Goal: Information Seeking & Learning: Check status

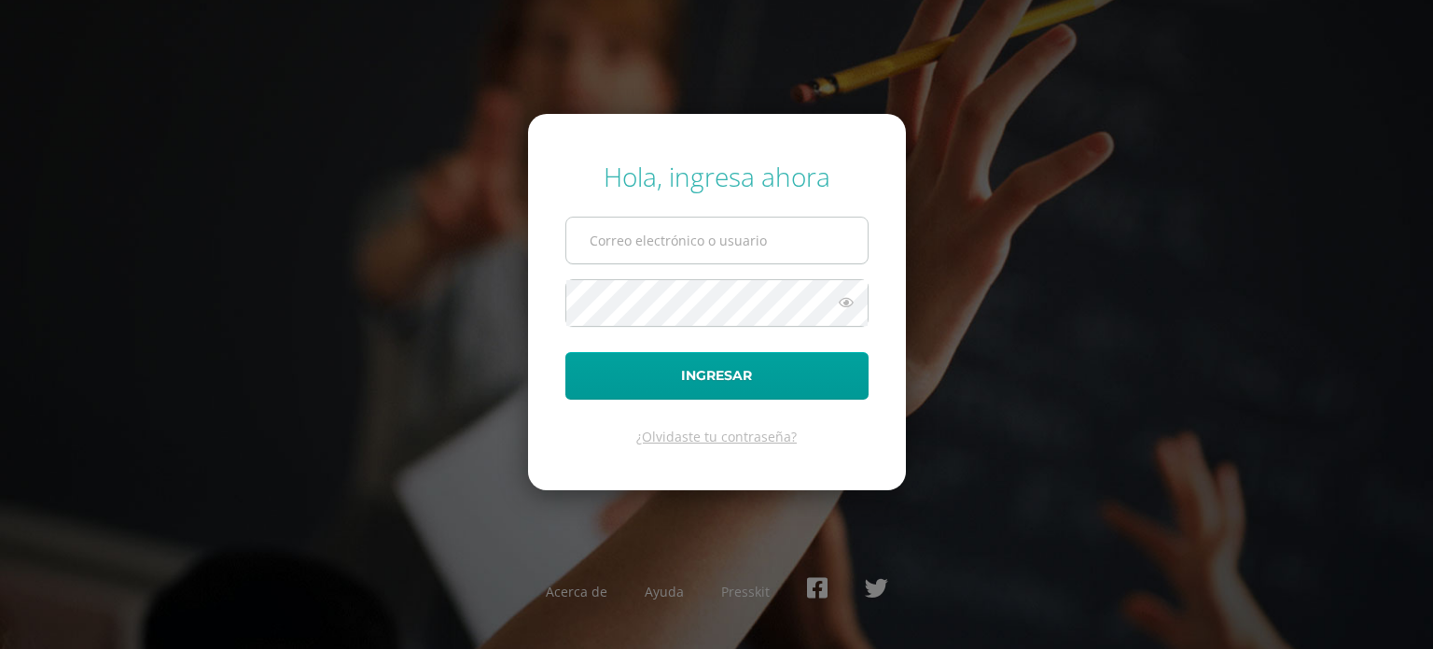
click at [711, 245] on input "text" at bounding box center [716, 240] width 301 height 46
type input "dprimaria@bilinguesanjuan.edu.gt"
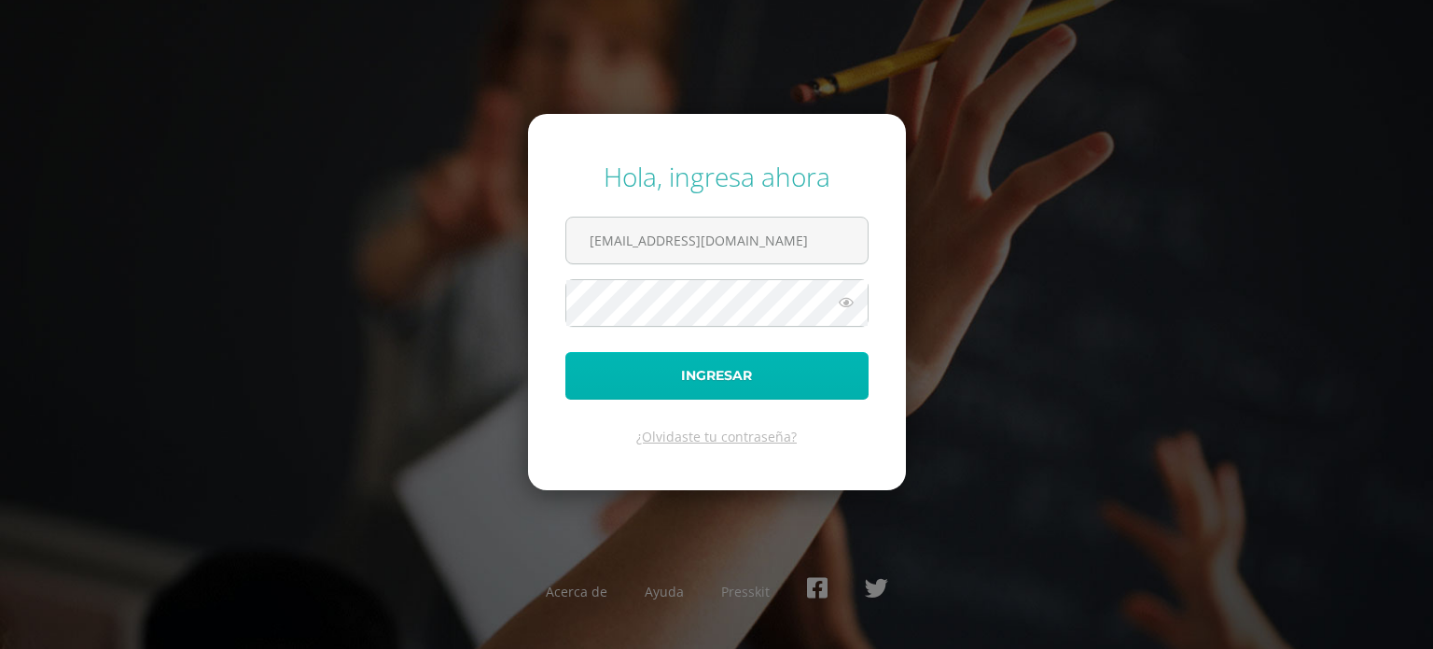
click at [739, 372] on button "Ingresar" at bounding box center [717, 376] width 303 height 48
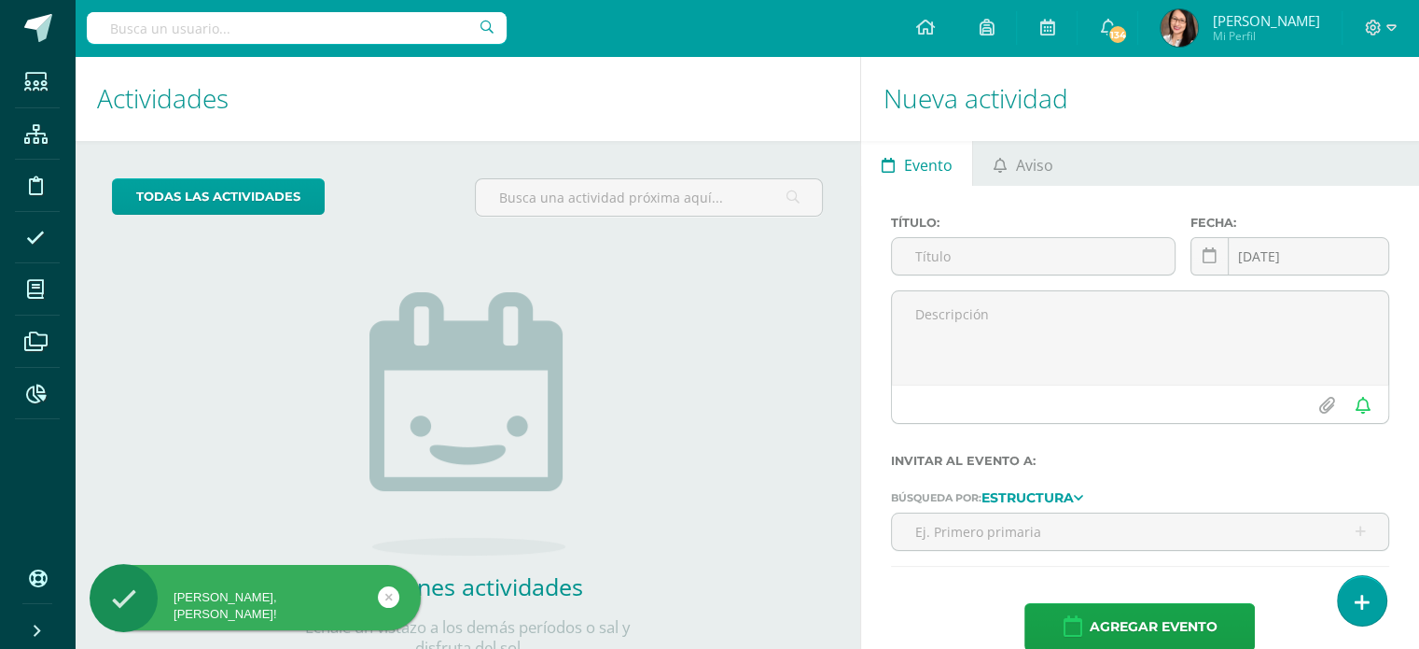
click at [328, 34] on input "text" at bounding box center [297, 28] width 420 height 32
type input "paulino"
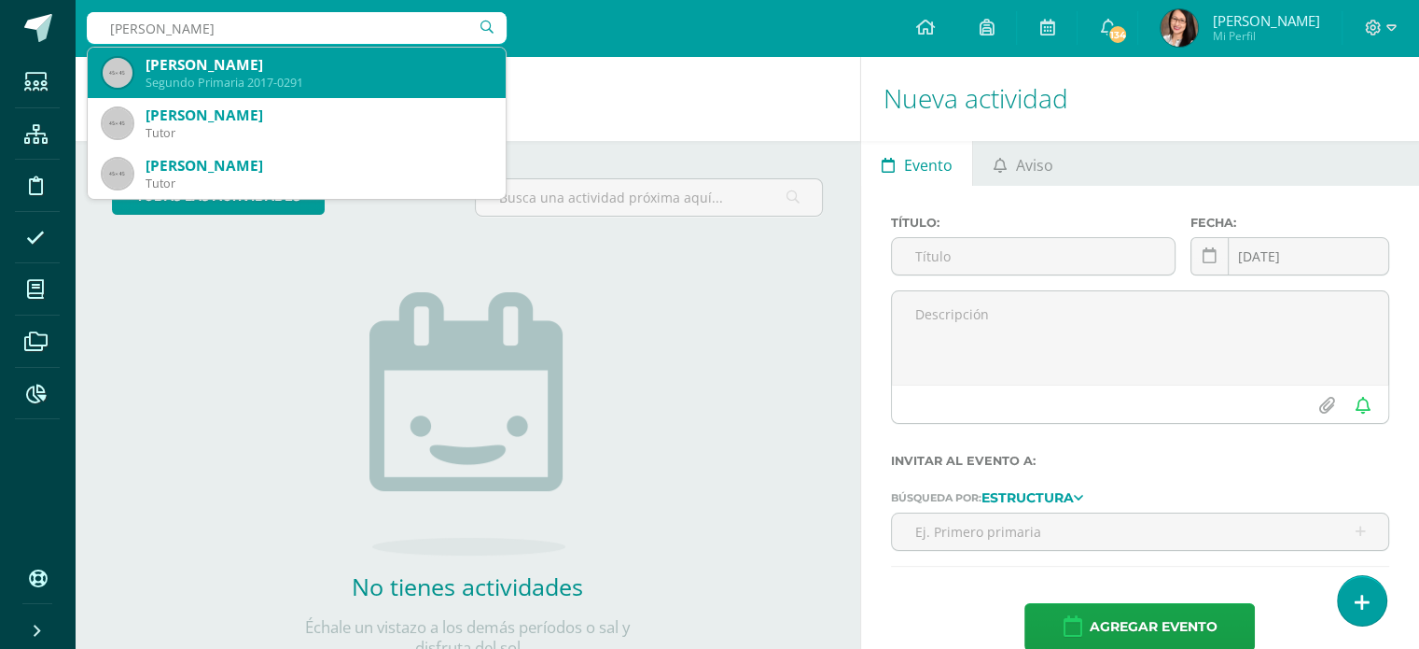
click at [323, 85] on div "Segundo Primaria 2017-0291" at bounding box center [318, 83] width 345 height 16
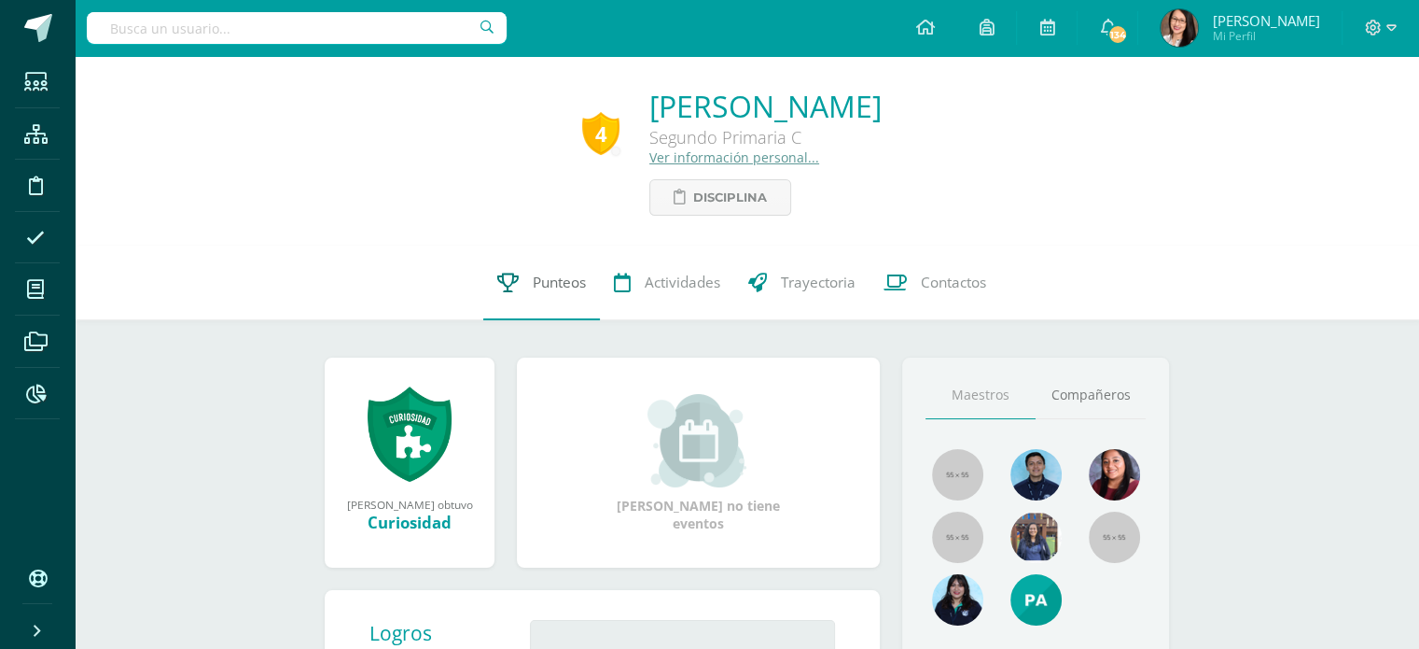
click at [542, 286] on span "Punteos" at bounding box center [559, 282] width 53 height 20
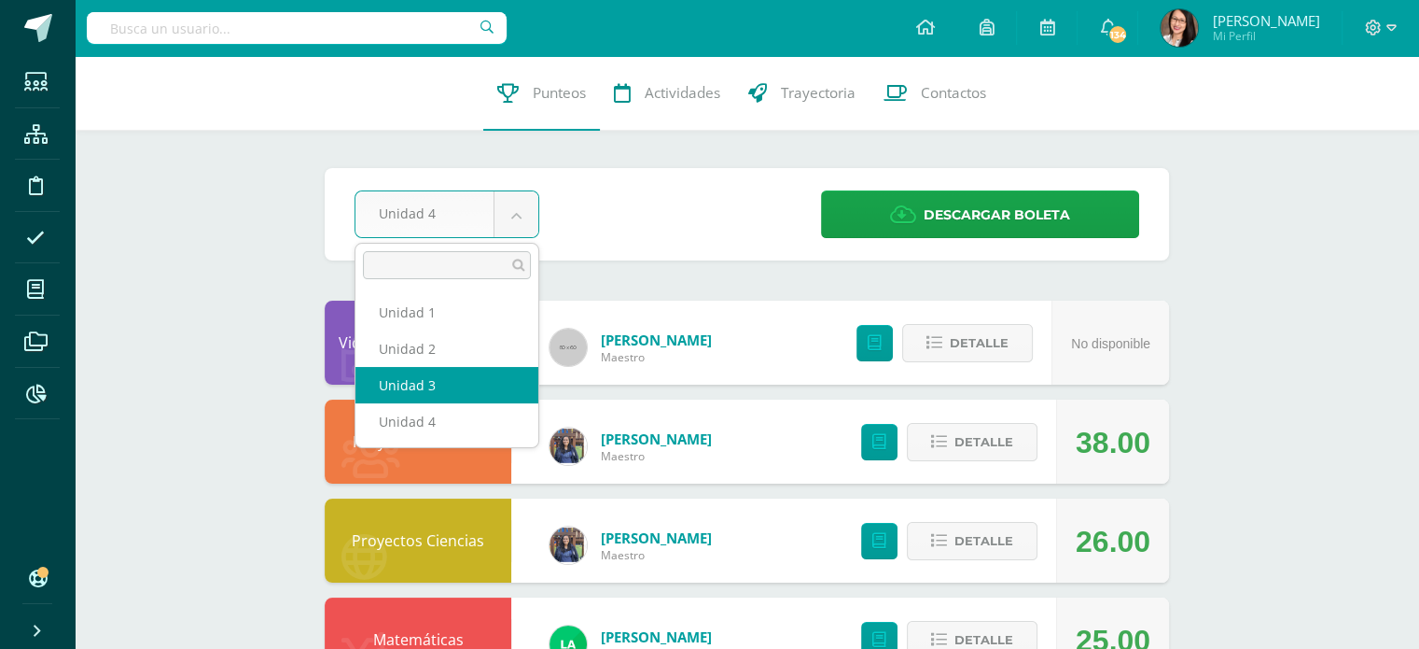
select select "Unidad 3"
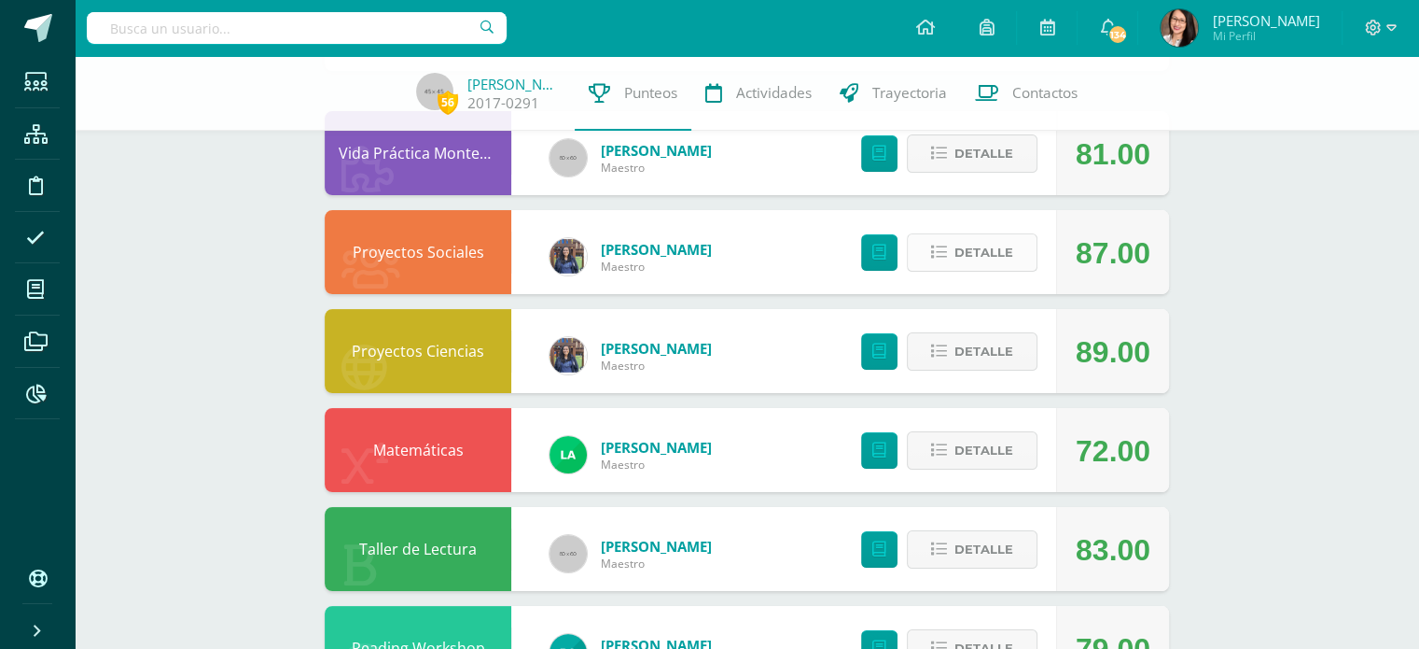
scroll to position [187, 0]
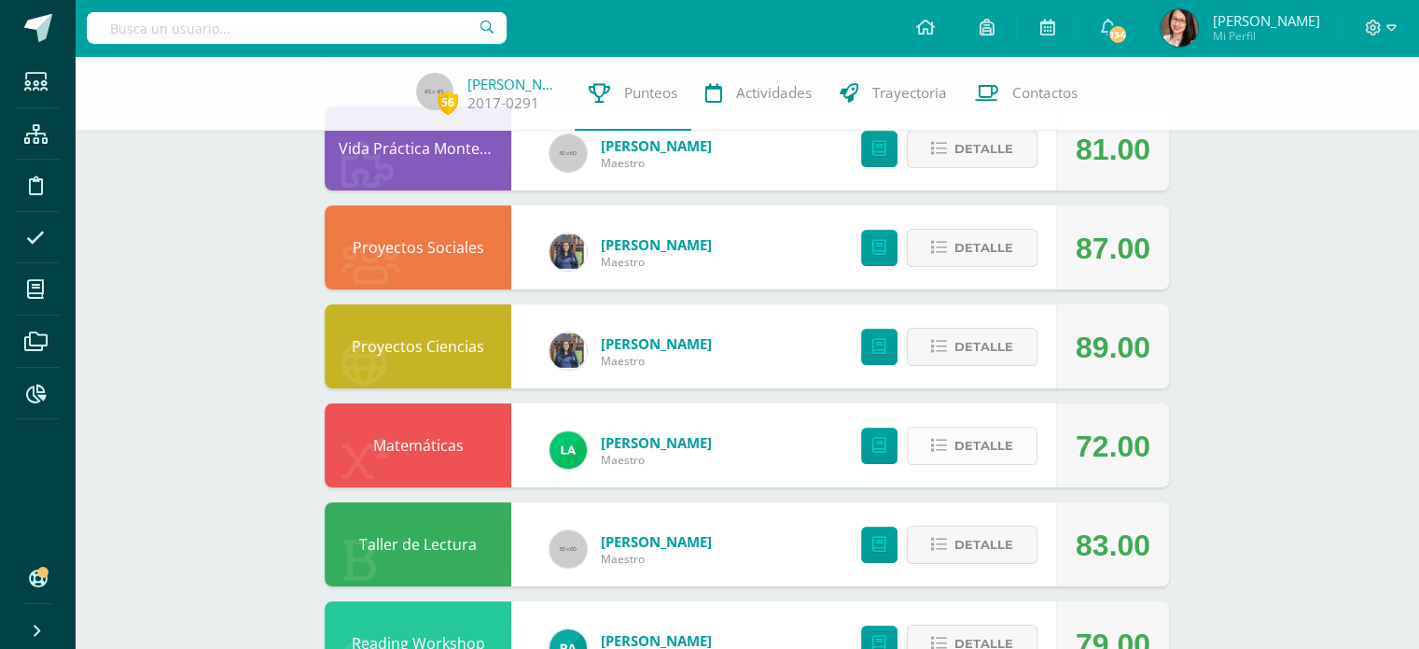
click at [1009, 452] on span "Detalle" at bounding box center [984, 445] width 59 height 35
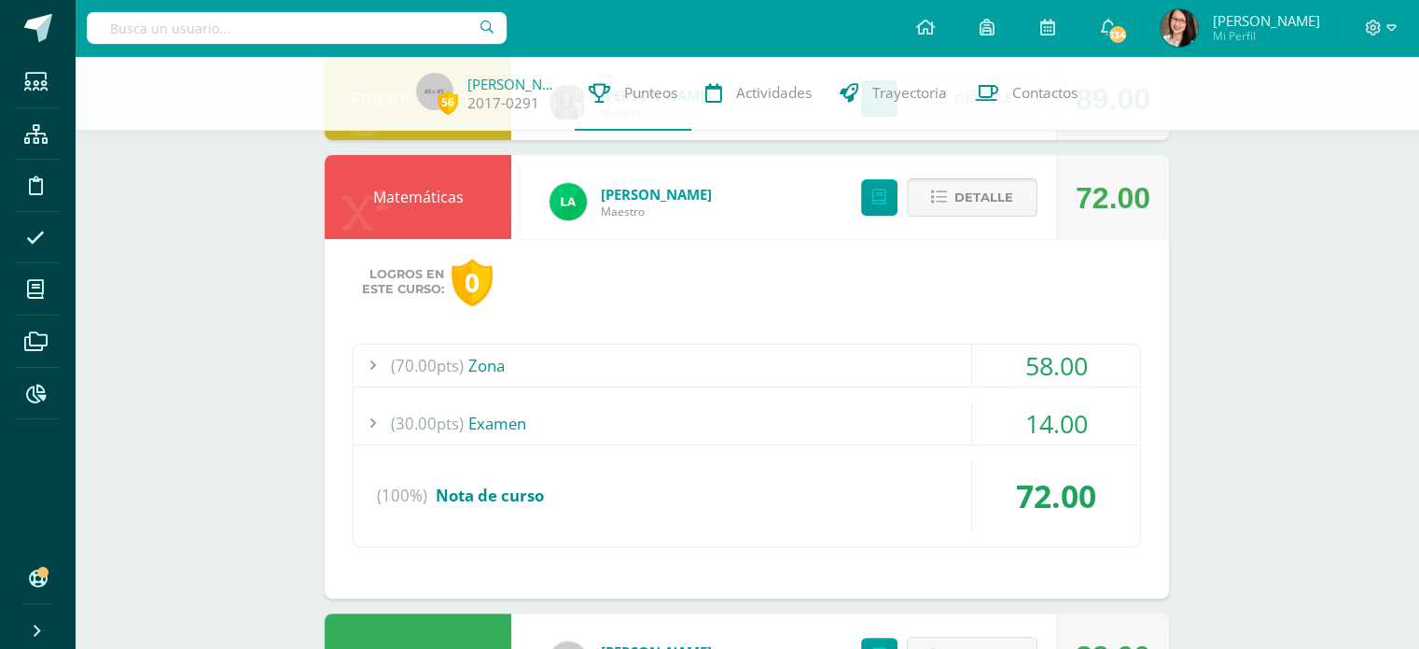
scroll to position [467, 0]
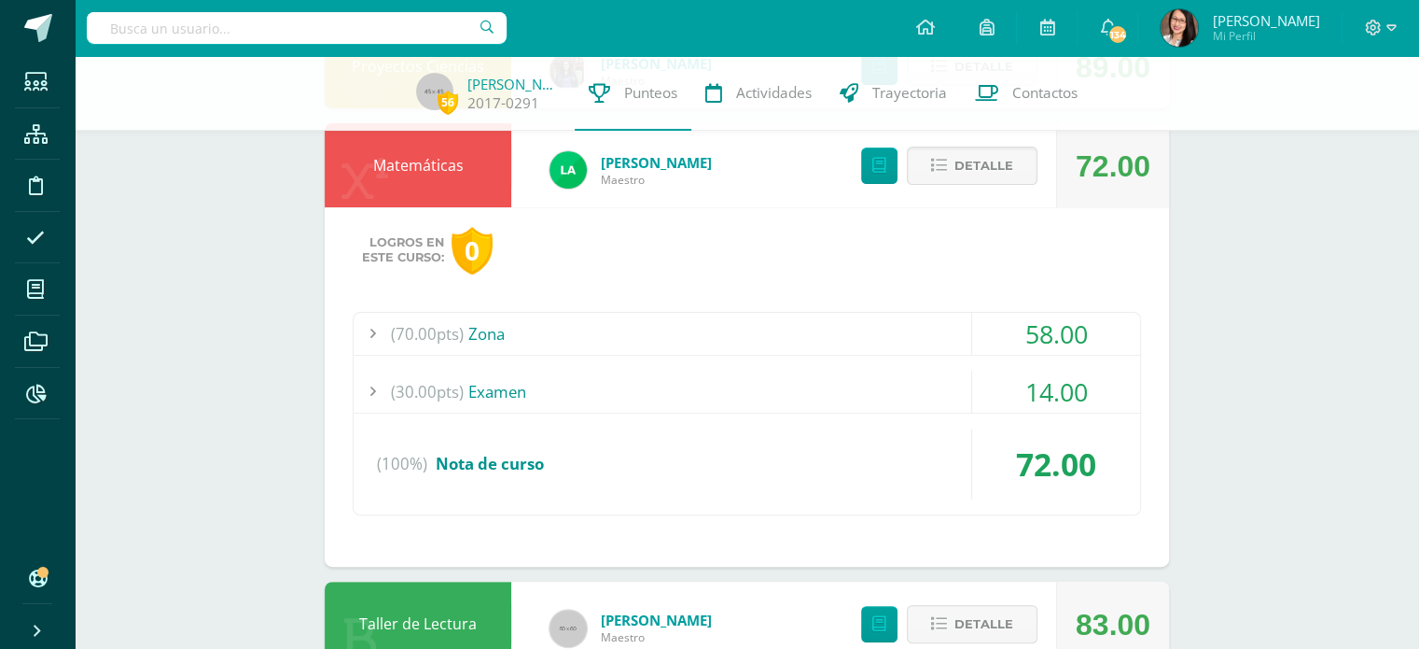
click at [500, 337] on div "(70.00pts) Zona" at bounding box center [747, 334] width 787 height 42
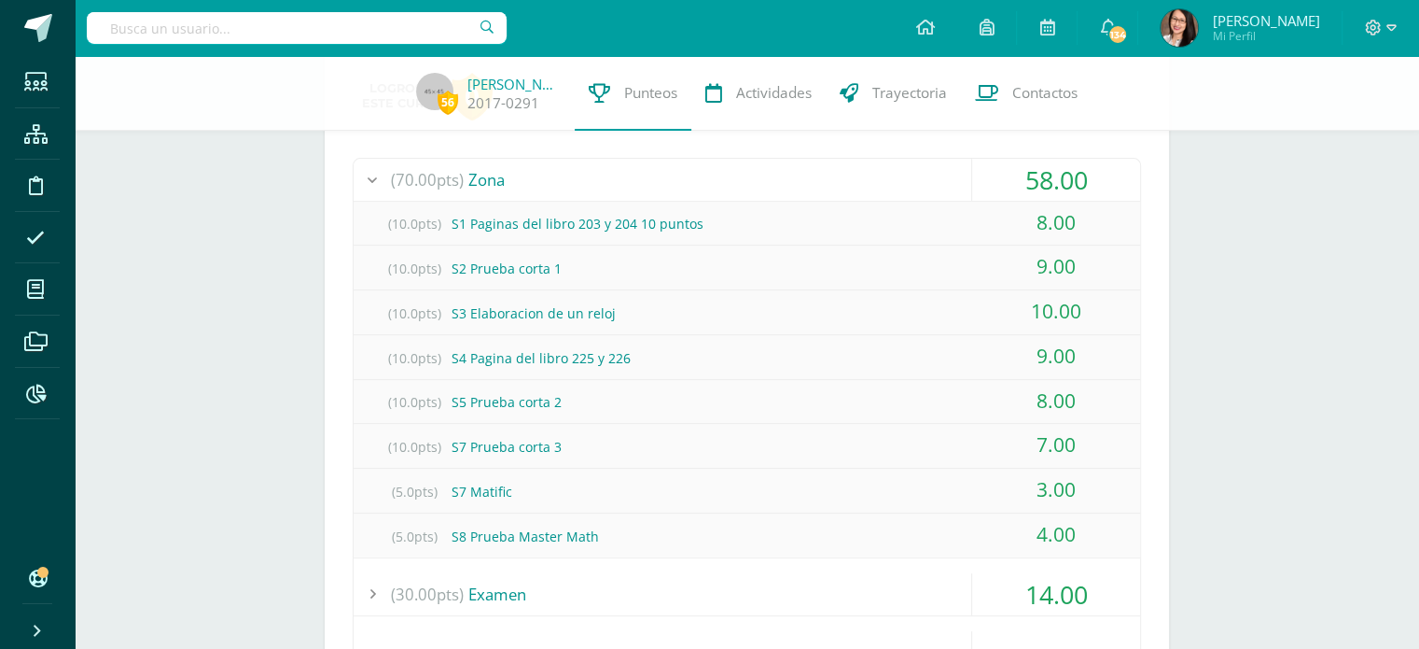
scroll to position [653, 0]
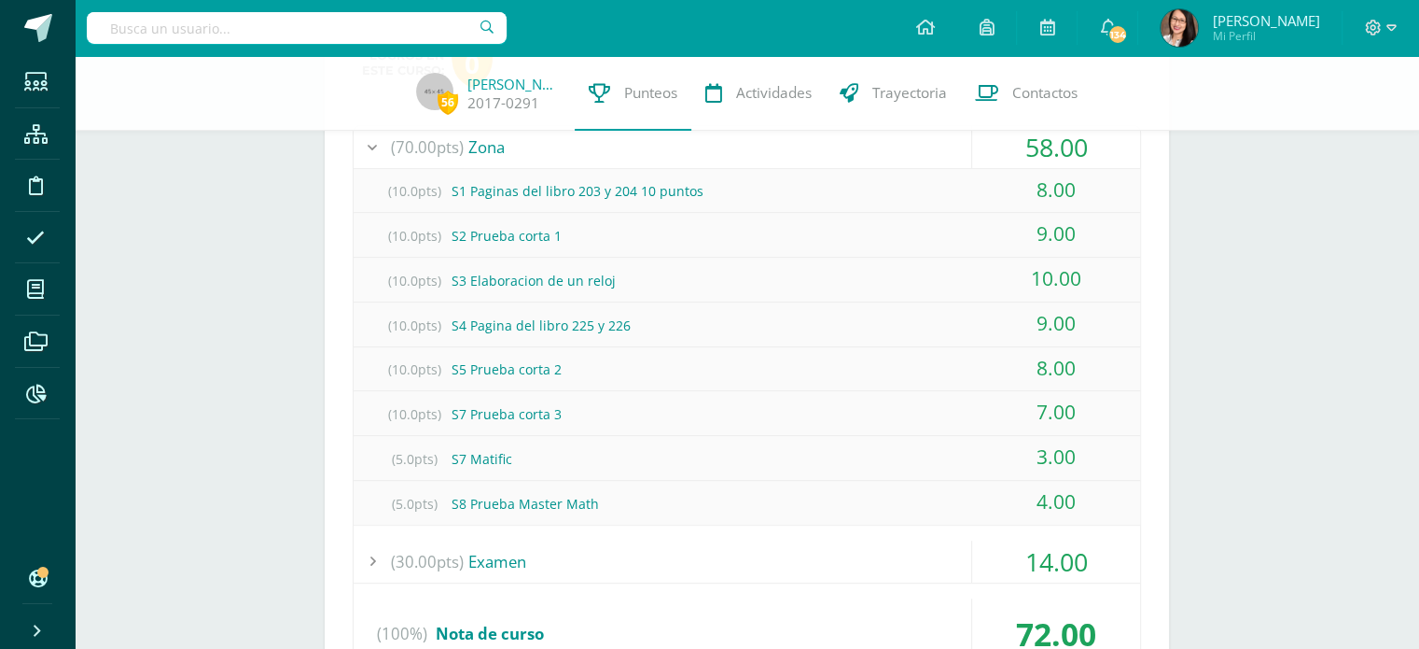
click at [504, 558] on div "(30.00pts) Examen" at bounding box center [747, 561] width 787 height 42
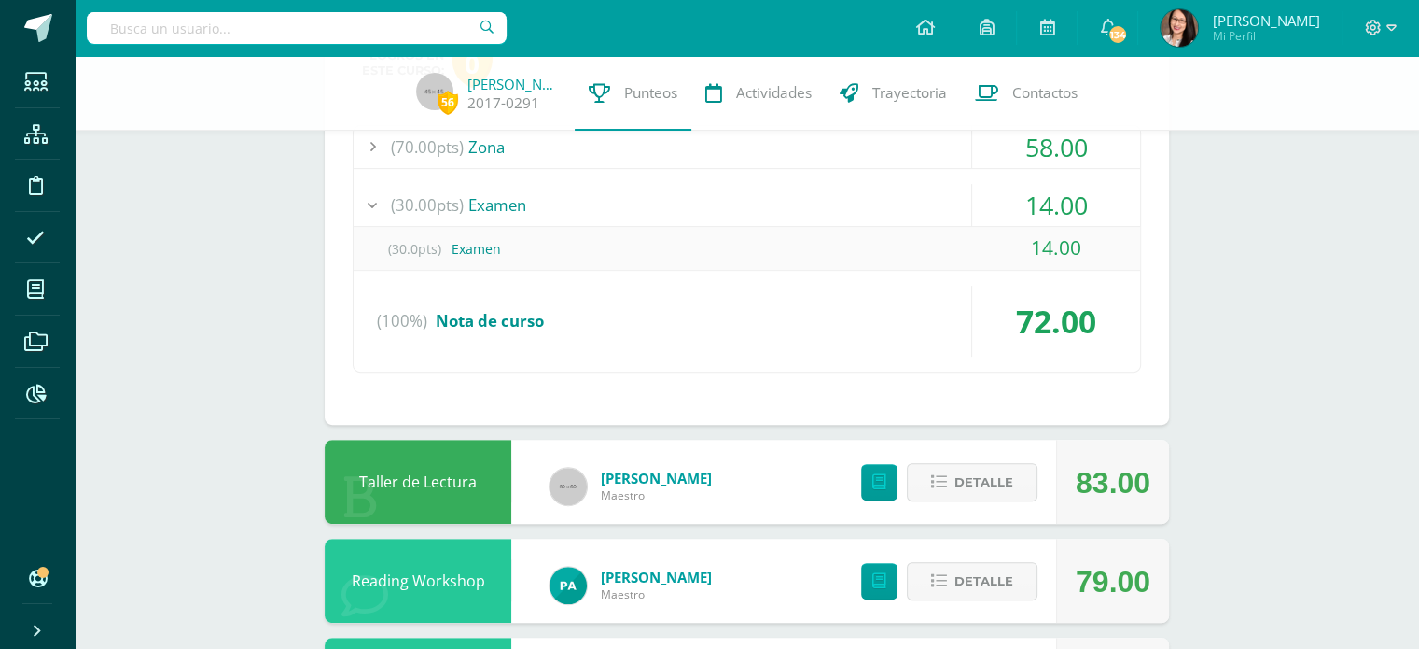
click at [485, 253] on div "(30.0pts) Examen" at bounding box center [747, 249] width 787 height 42
click at [518, 204] on div "(30.00pts) Examen" at bounding box center [747, 205] width 787 height 42
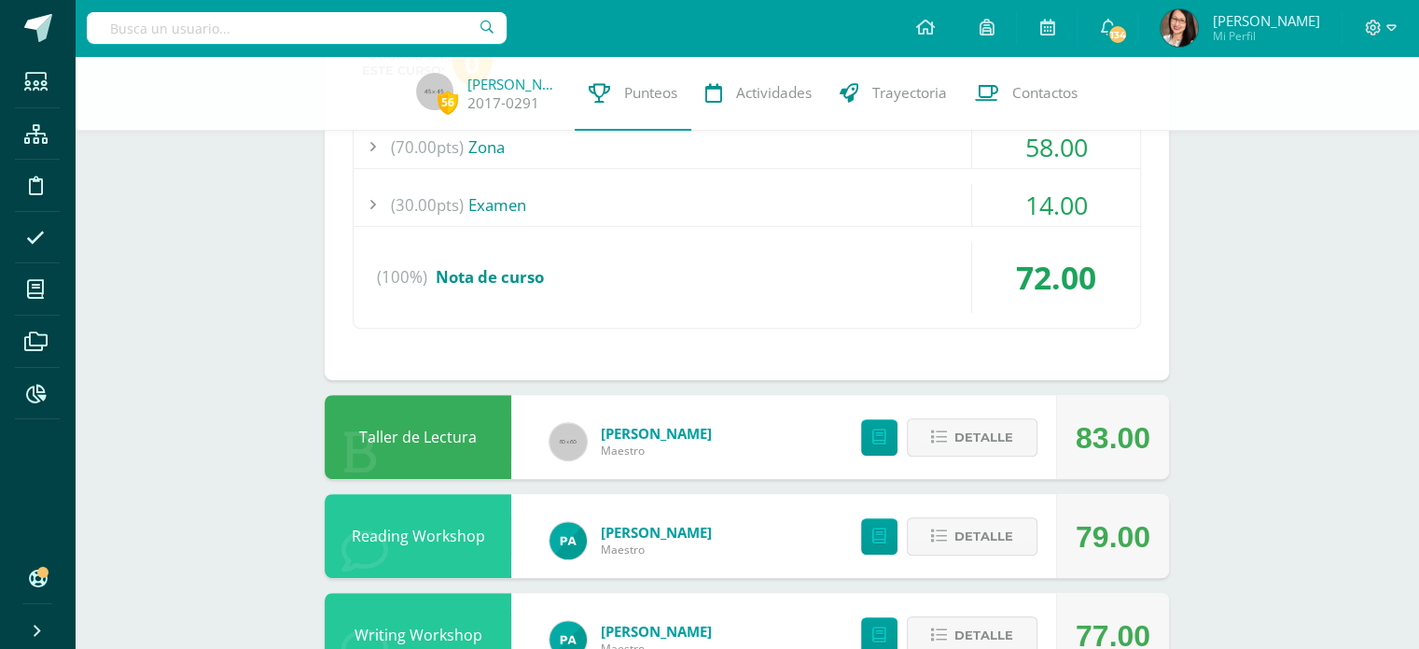
drag, startPoint x: 494, startPoint y: 203, endPoint x: 728, endPoint y: 211, distance: 234.3
click at [494, 204] on div "(30.00pts) Examen" at bounding box center [747, 205] width 787 height 42
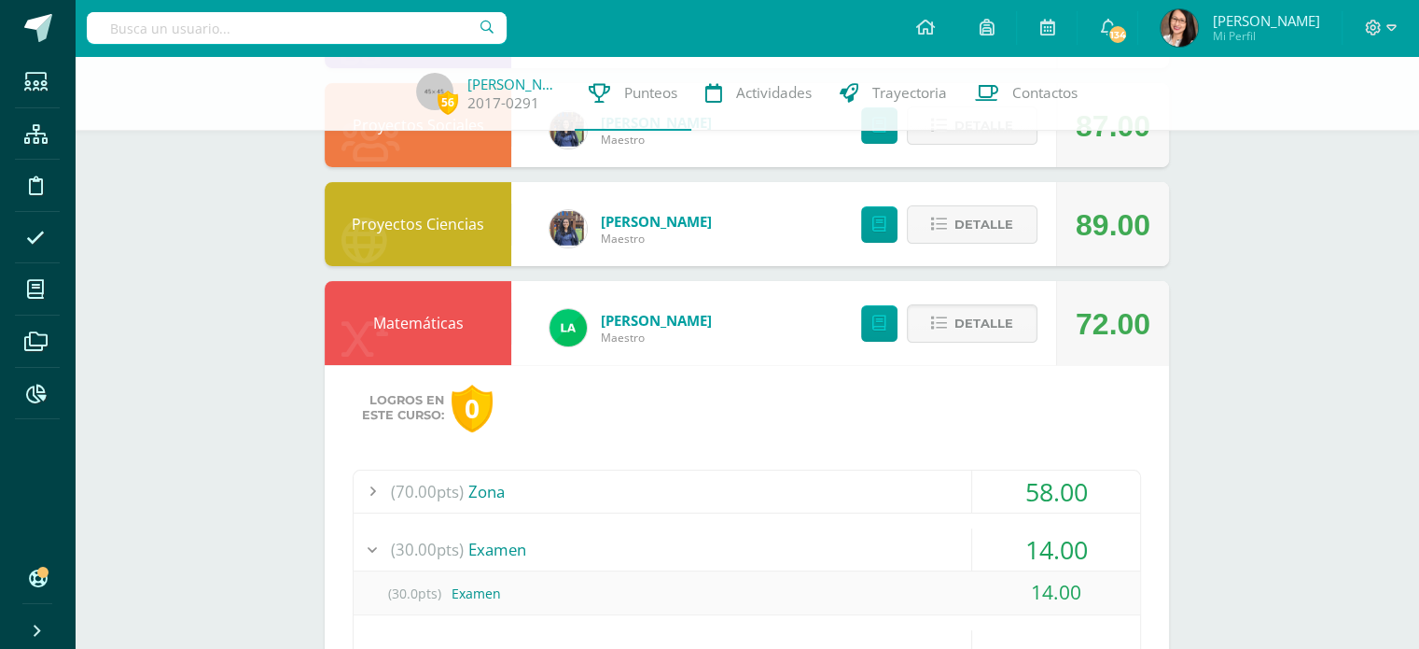
scroll to position [280, 0]
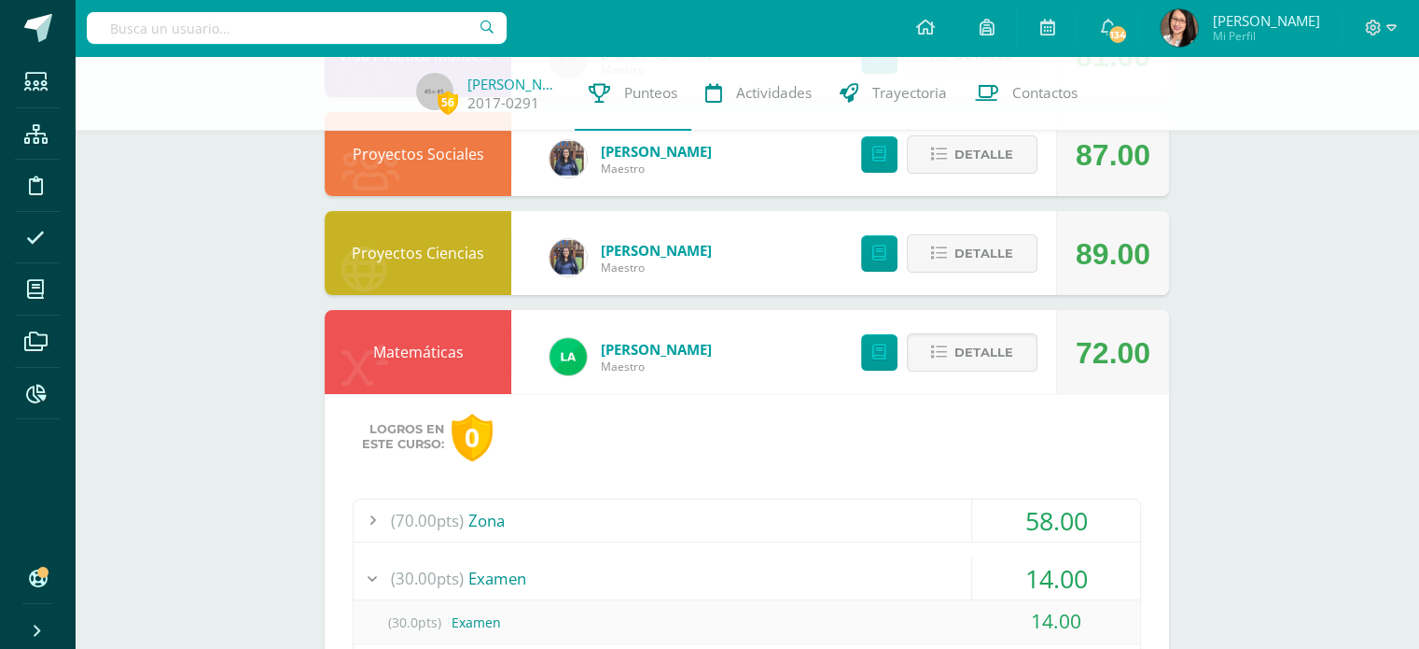
click at [500, 525] on div "(70.00pts) Zona" at bounding box center [747, 520] width 787 height 42
